Goal: Communication & Community: Ask a question

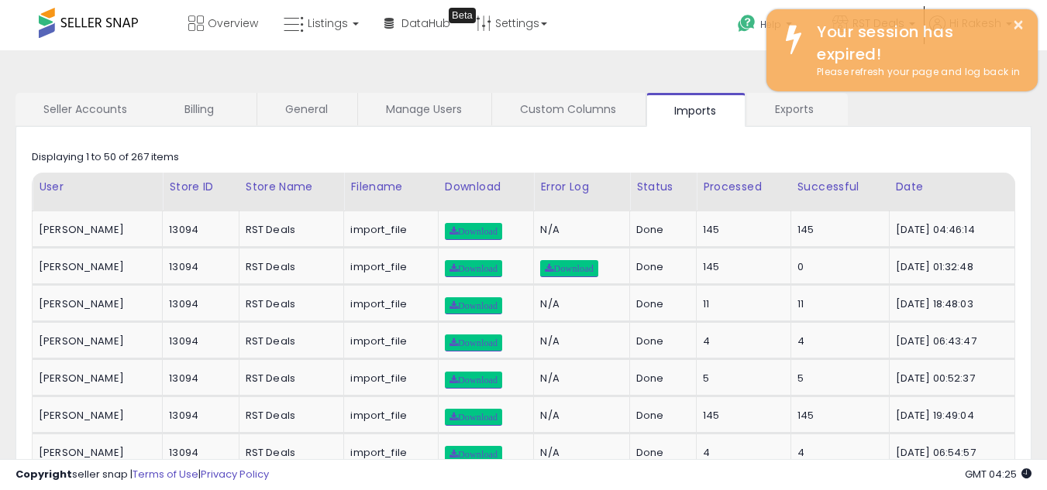
scroll to position [16, 0]
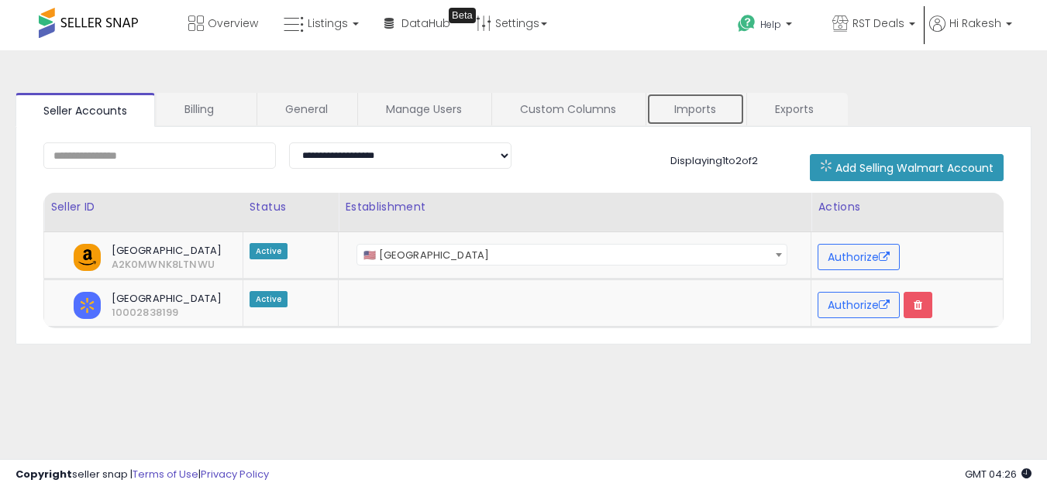
click at [690, 118] on link "Imports" at bounding box center [695, 109] width 98 height 33
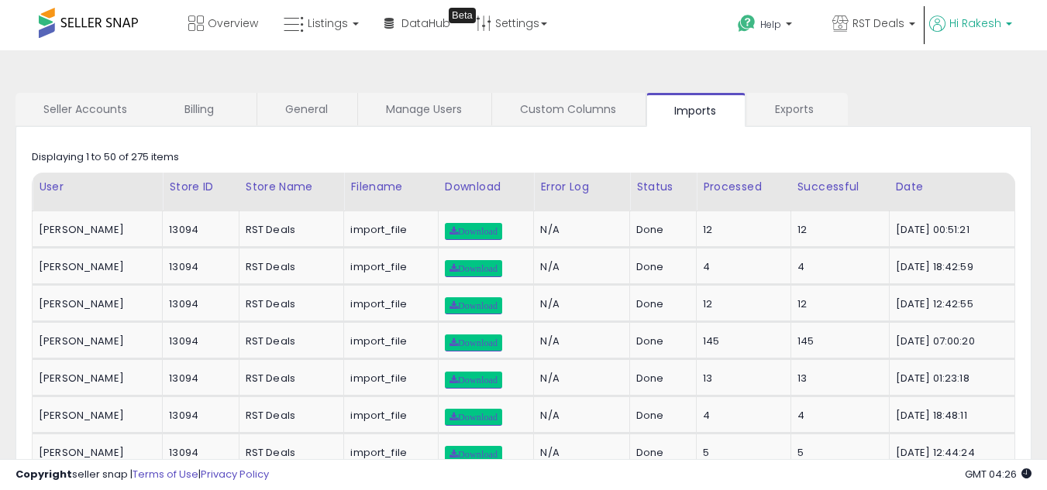
click at [949, 26] on span "Hi Rakesh" at bounding box center [975, 22] width 52 height 15
click at [762, 32] on p "Help" at bounding box center [772, 26] width 70 height 17
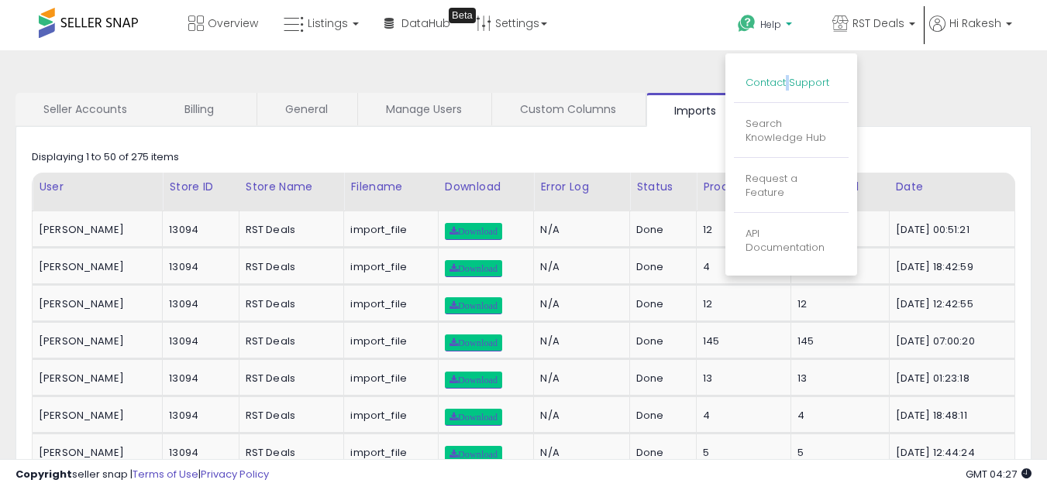
drag, startPoint x: 767, startPoint y: 67, endPoint x: 768, endPoint y: 81, distance: 14.0
click at [768, 81] on li "Contact Support" at bounding box center [791, 83] width 115 height 39
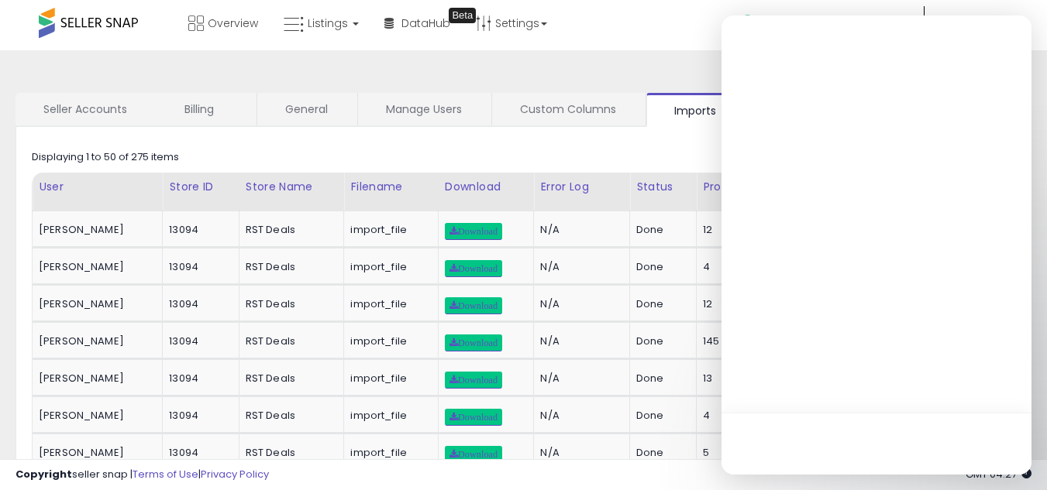
click at [768, 81] on div at bounding box center [876, 244] width 310 height 459
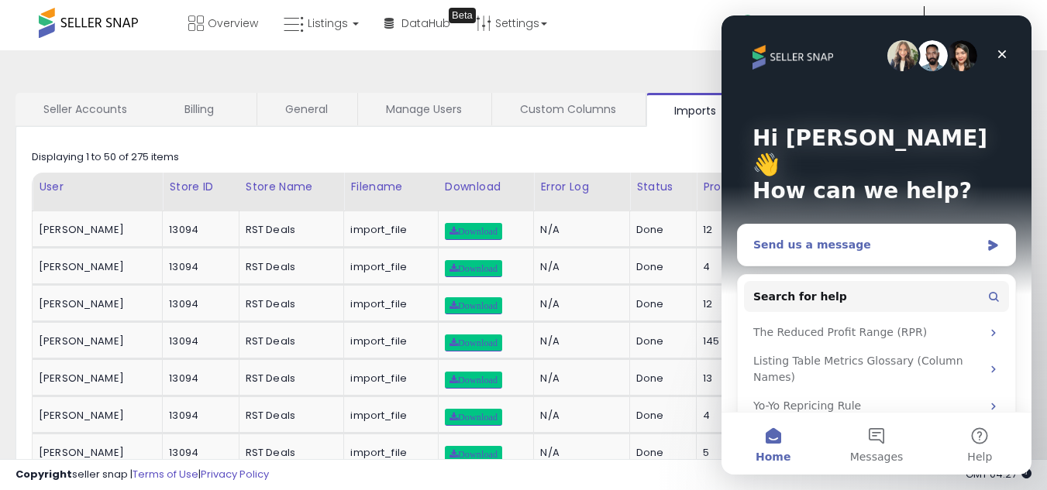
click at [809, 237] on div "Send us a message" at bounding box center [866, 245] width 227 height 16
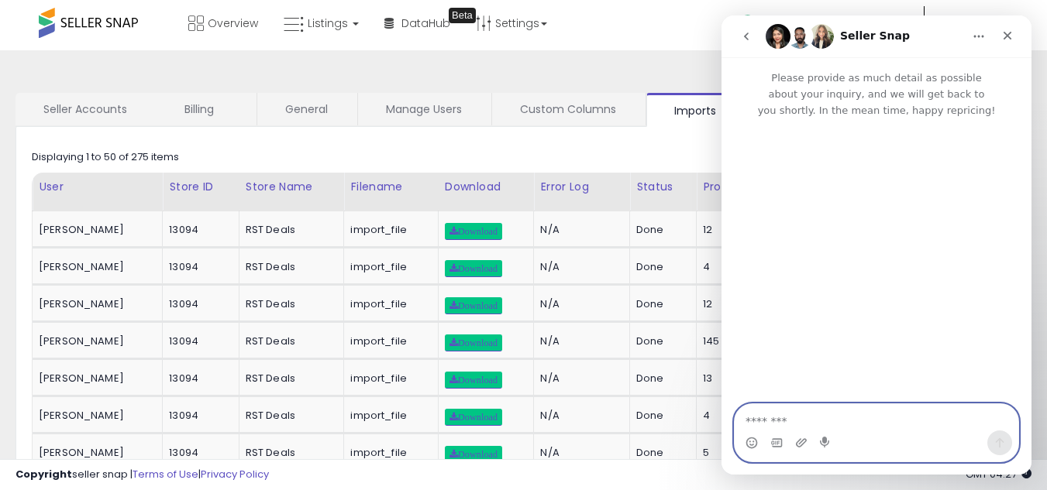
paste textarea "**********"
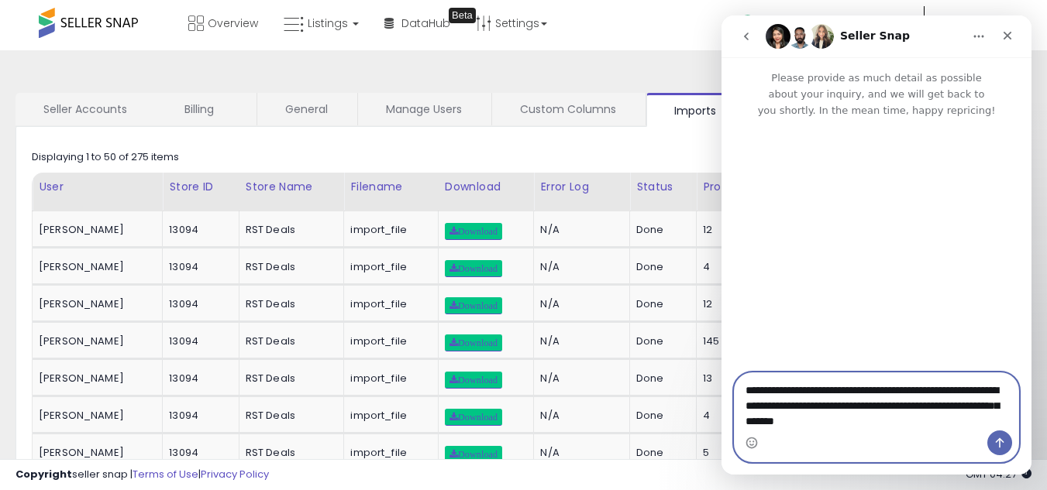
type textarea "**********"
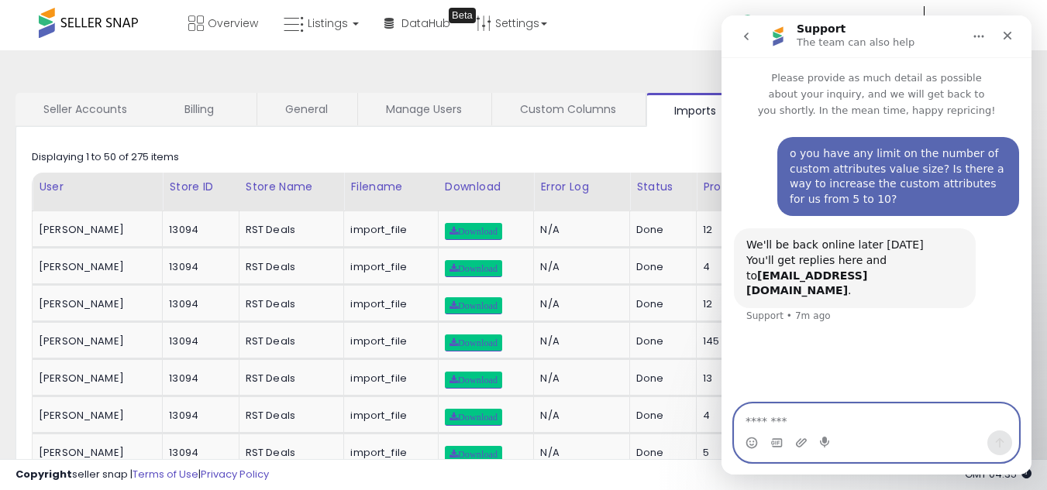
scroll to position [97, 0]
